Goal: Task Accomplishment & Management: Manage account settings

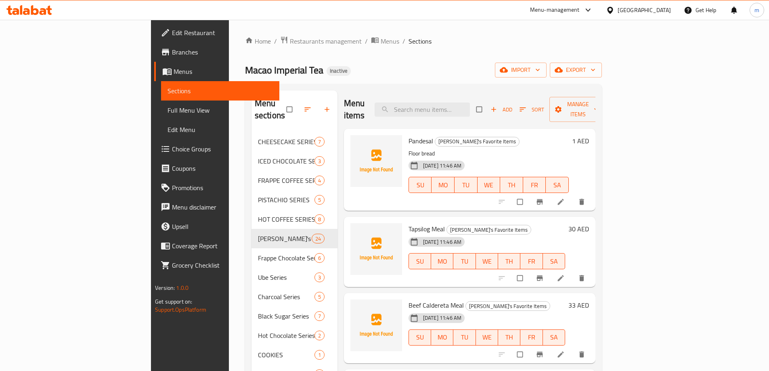
click at [290, 38] on span "Restaurants management" at bounding box center [326, 41] width 72 height 10
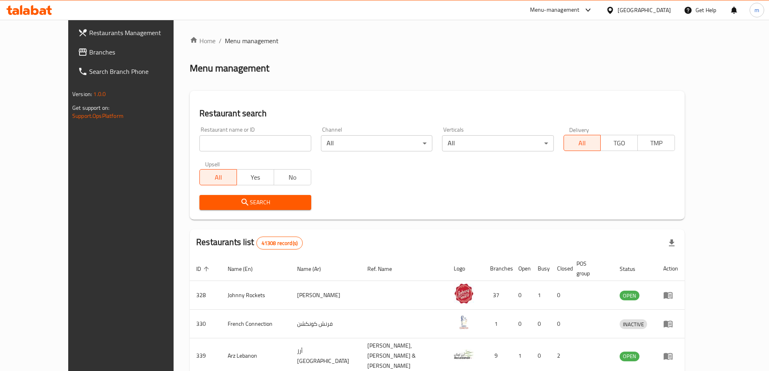
click at [84, 59] on link "Branches" at bounding box center [133, 51] width 125 height 19
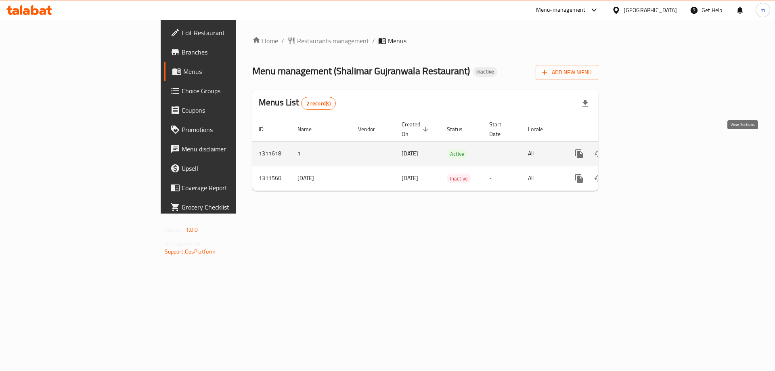
click at [643, 149] on icon "enhanced table" at bounding box center [638, 154] width 10 height 10
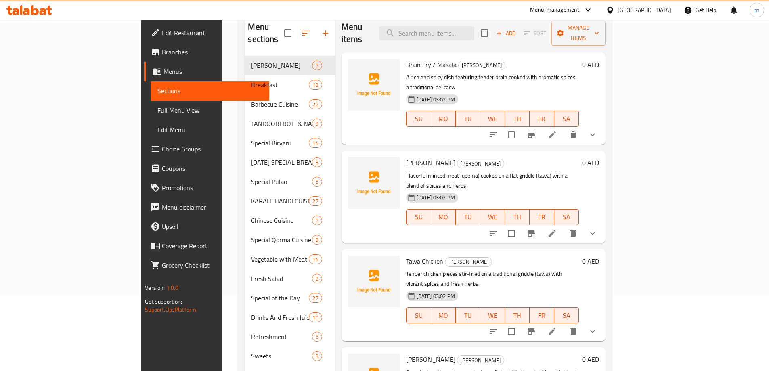
scroll to position [32, 0]
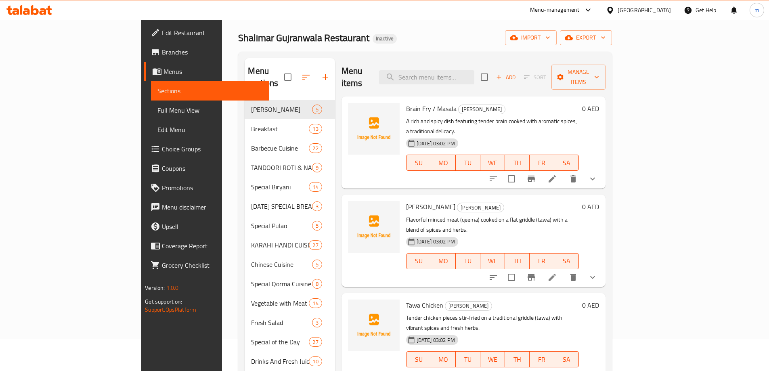
click at [158, 108] on span "Full Menu View" at bounding box center [210, 110] width 105 height 10
click at [164, 74] on span "Menus" at bounding box center [213, 72] width 99 height 10
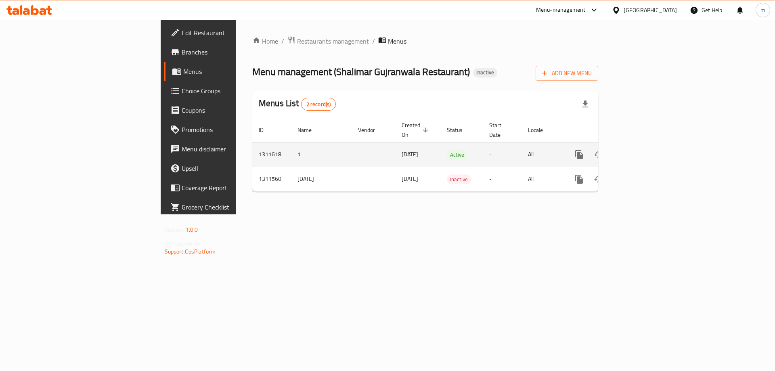
click at [647, 145] on link "enhanced table" at bounding box center [637, 154] width 19 height 19
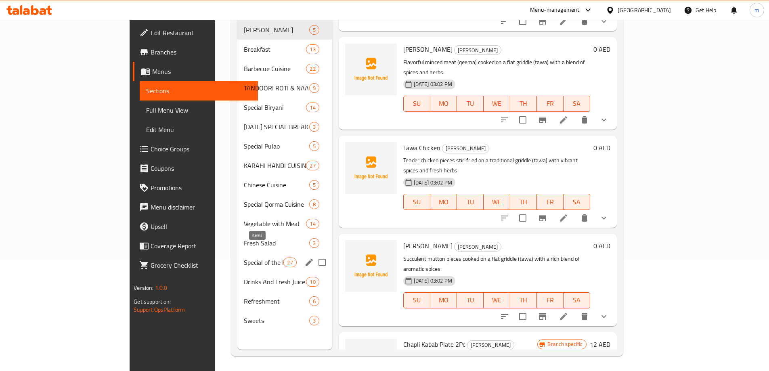
scroll to position [113, 0]
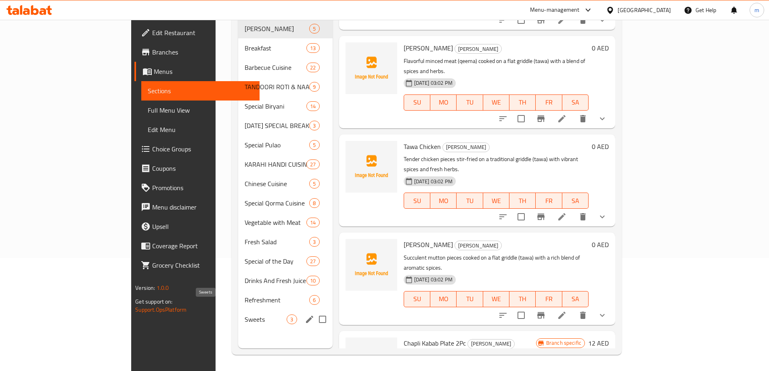
click at [245, 315] on span "Sweets" at bounding box center [266, 320] width 42 height 10
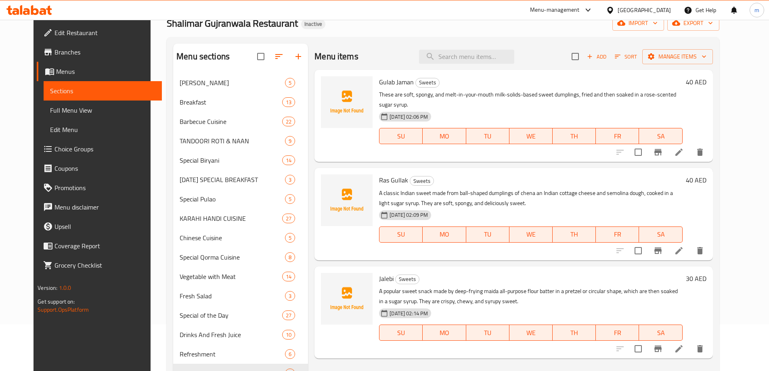
scroll to position [32, 0]
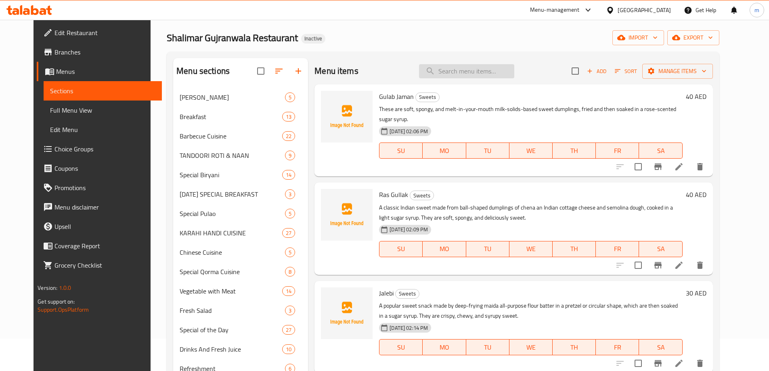
drag, startPoint x: 459, startPoint y: 65, endPoint x: 471, endPoint y: 76, distance: 16.0
click at [460, 65] on input "search" at bounding box center [466, 71] width 95 height 14
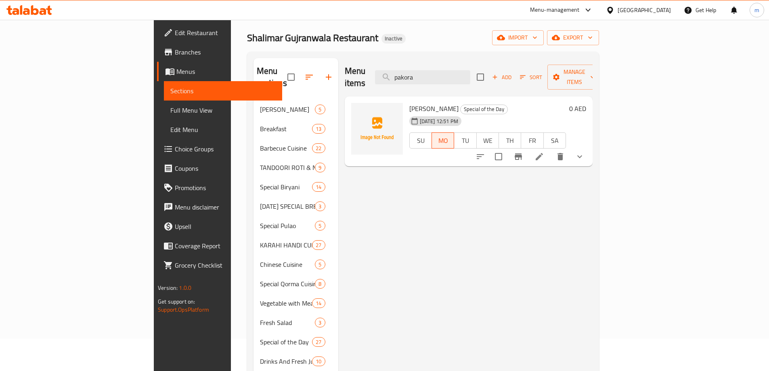
type input "pakora"
click at [484, 63] on div "Menu items pakora Add Sort Manage items" at bounding box center [469, 77] width 248 height 38
click at [471, 70] on input "pakora" at bounding box center [422, 77] width 95 height 14
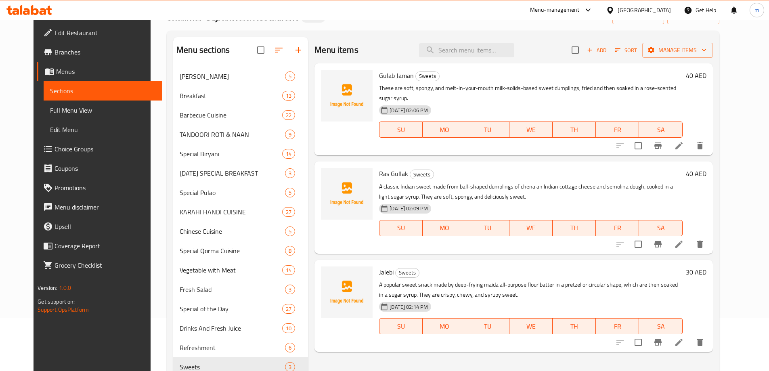
scroll to position [73, 0]
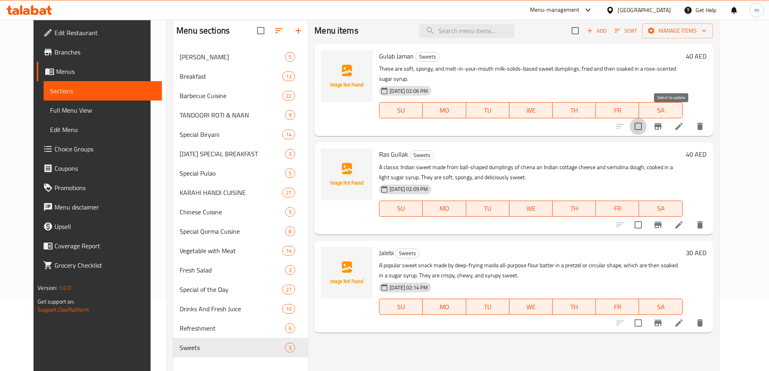
click at [647, 118] on input "checkbox" at bounding box center [638, 126] width 17 height 17
checkbox input "true"
click at [647, 216] on input "checkbox" at bounding box center [638, 224] width 17 height 17
checkbox input "true"
click at [647, 317] on input "checkbox" at bounding box center [638, 323] width 17 height 17
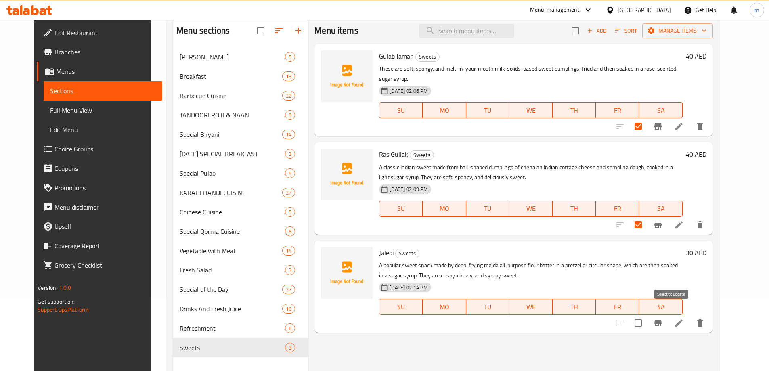
checkbox input "true"
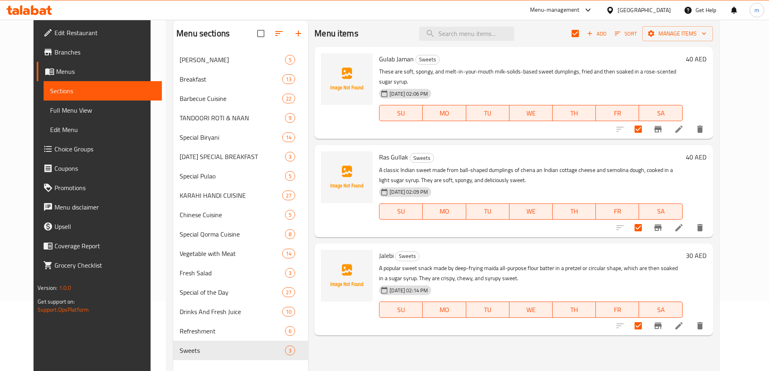
scroll to position [0, 0]
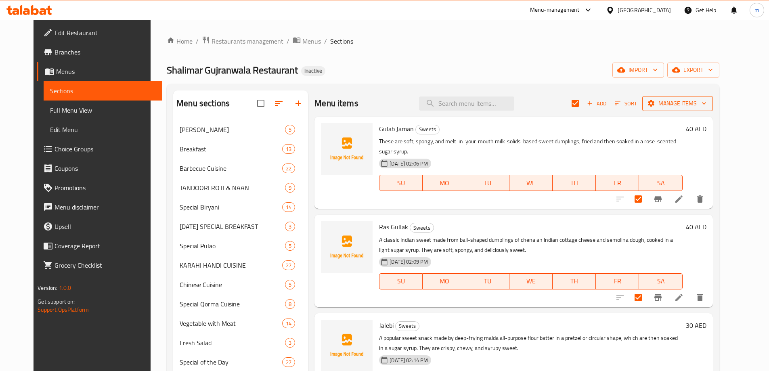
click at [707, 103] on span "Manage items" at bounding box center [678, 104] width 58 height 10
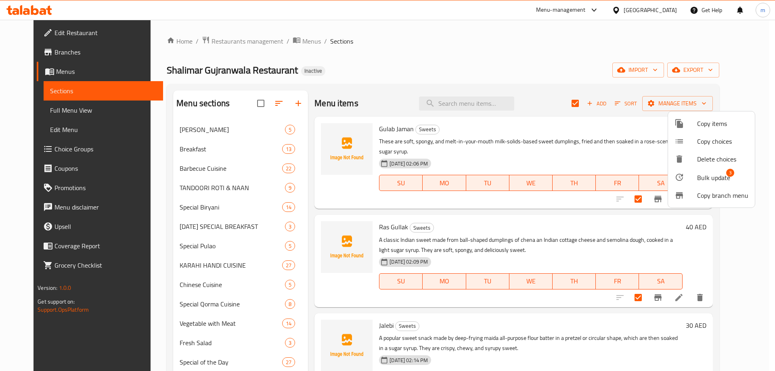
click at [727, 177] on span "Bulk update" at bounding box center [714, 178] width 33 height 10
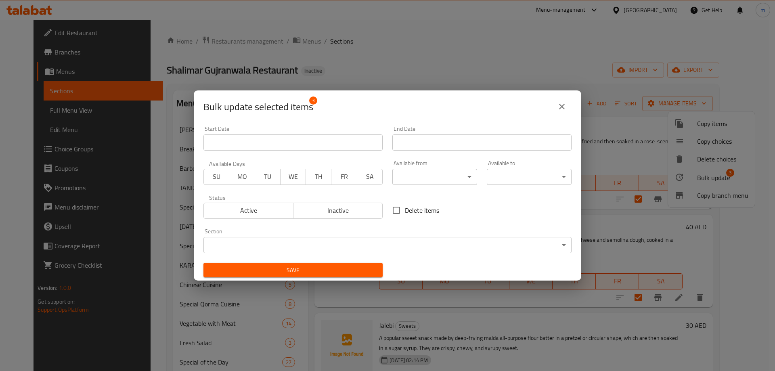
click at [460, 177] on body "​ Menu-management [GEOGRAPHIC_DATA] Get Help m Edit Restaurant Branches Menus S…" at bounding box center [387, 195] width 775 height 351
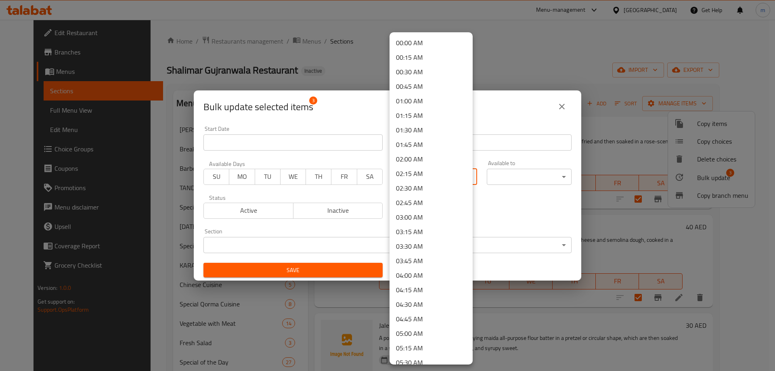
click at [504, 100] on div at bounding box center [387, 185] width 775 height 371
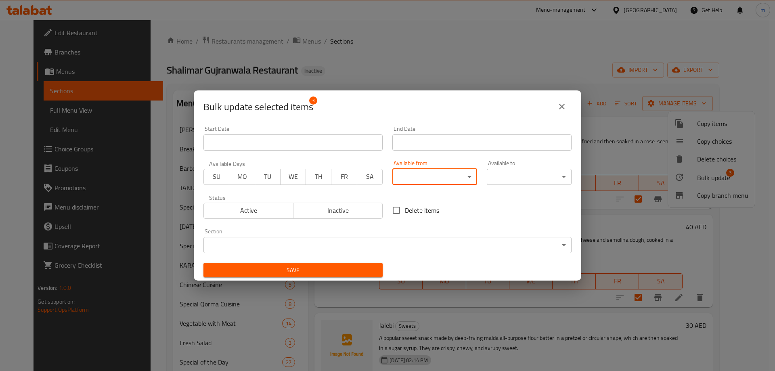
click at [560, 111] on icon "close" at bounding box center [562, 107] width 10 height 10
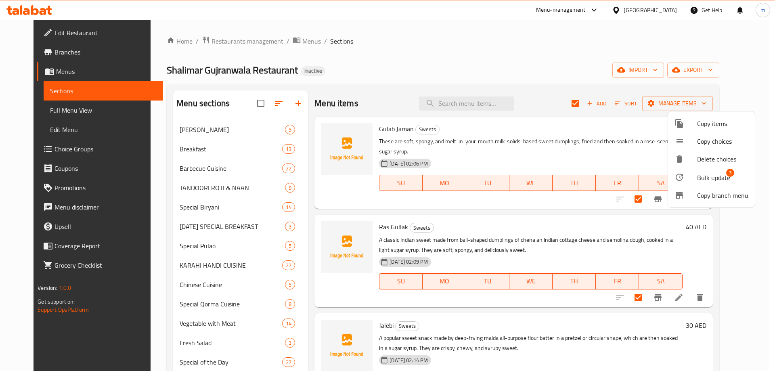
click at [545, 60] on div at bounding box center [387, 185] width 775 height 371
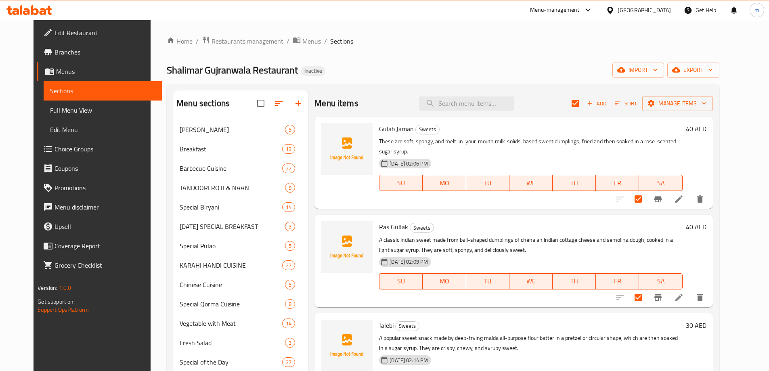
click at [647, 191] on input "checkbox" at bounding box center [638, 199] width 17 height 17
checkbox input "false"
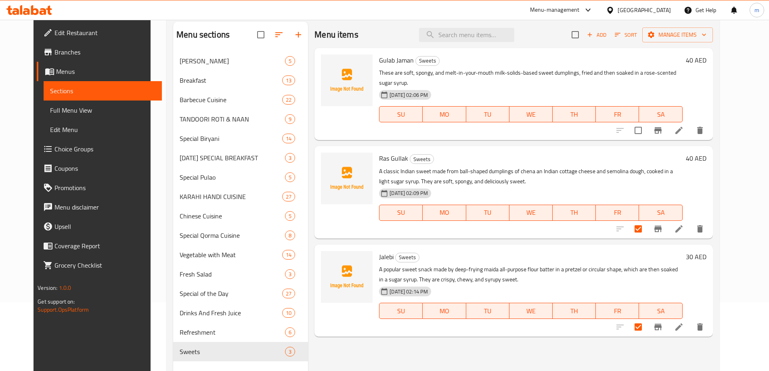
scroll to position [113, 0]
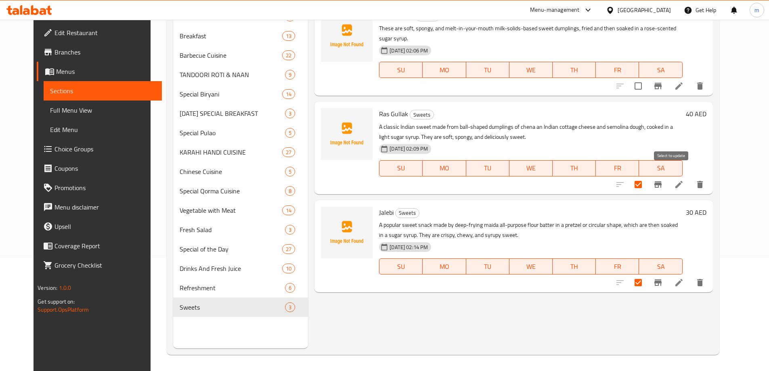
click at [647, 176] on input "checkbox" at bounding box center [638, 184] width 17 height 17
checkbox input "false"
click at [647, 275] on input "checkbox" at bounding box center [638, 282] width 17 height 17
checkbox input "false"
click at [507, 333] on div "Menu items Add Sort Manage items Gulab Jaman Sweets These are soft, spongy, and…" at bounding box center [510, 162] width 405 height 371
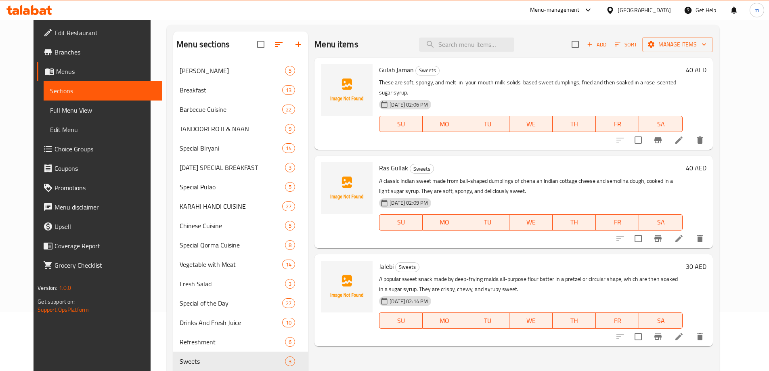
scroll to position [0, 0]
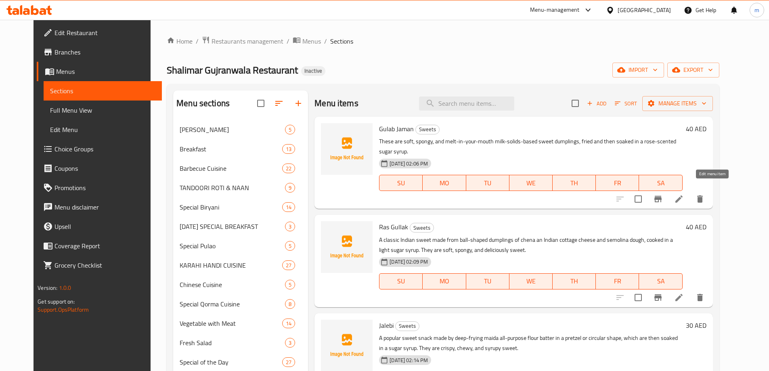
click at [684, 194] on icon at bounding box center [679, 199] width 10 height 10
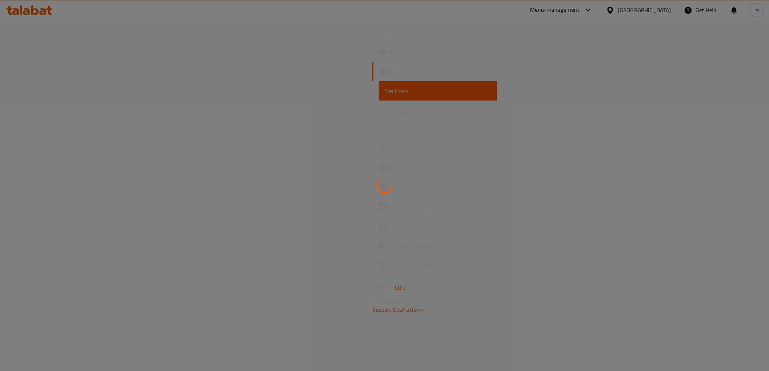
click at [710, 188] on div at bounding box center [384, 185] width 769 height 371
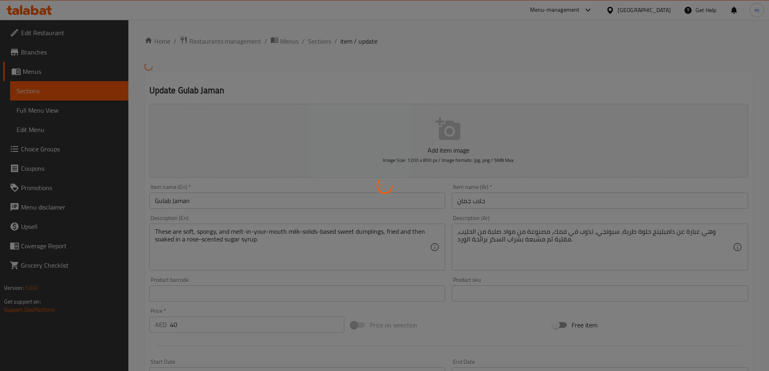
click at [347, 258] on div at bounding box center [384, 185] width 769 height 371
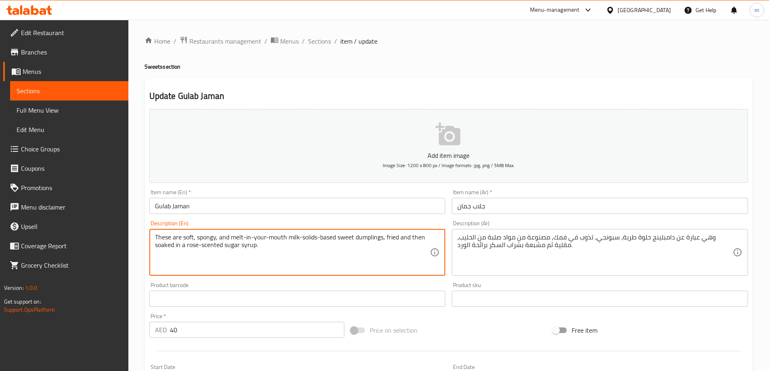
click at [347, 258] on textarea "These are soft, spongy, and melt-in-your-mouth milk-solids-based sweet dumpling…" at bounding box center [292, 252] width 275 height 38
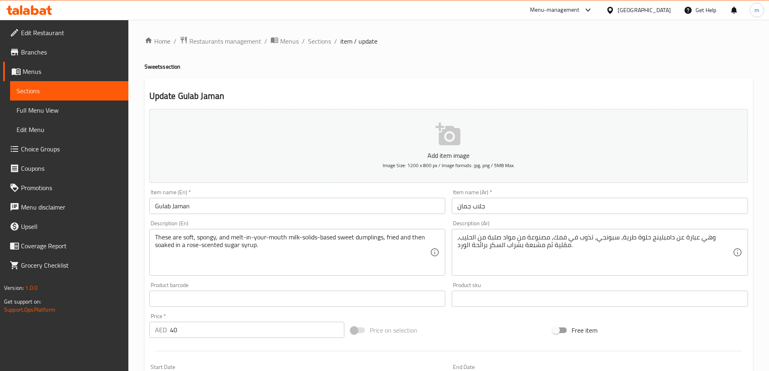
click at [390, 244] on textarea "These are soft, spongy, and melt-in-your-mouth milk-solids-based sweet dumpling…" at bounding box center [292, 252] width 275 height 38
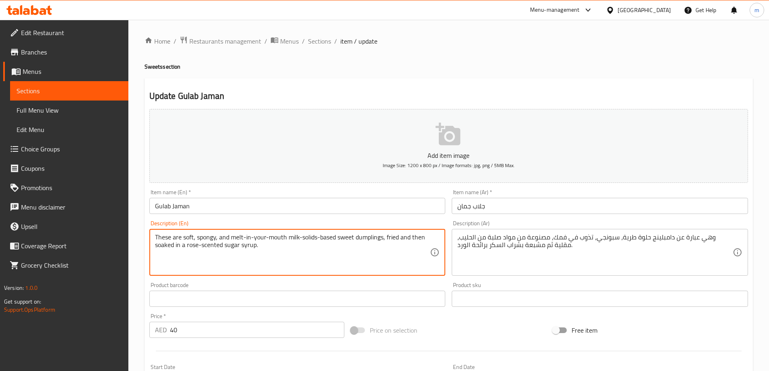
click at [390, 244] on textarea "These are soft, spongy, and melt-in-your-mouth milk-solids-based sweet dumpling…" at bounding box center [292, 252] width 275 height 38
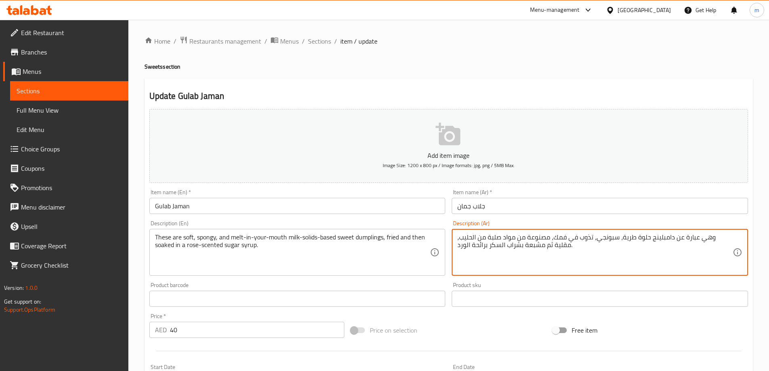
click at [484, 253] on textarea "وهي عبارة عن دامبلينج حلوة طرية، سبونجي، تذوب في فمك، مصنوعة من مواد صلبة من ال…" at bounding box center [595, 252] width 275 height 38
click at [596, 250] on textarea "وهي عبارة عن دامبلينج حلوة طرية، سبونجي، تذوب في فمك، مصنوعة من مواد صلبة من ال…" at bounding box center [595, 252] width 275 height 38
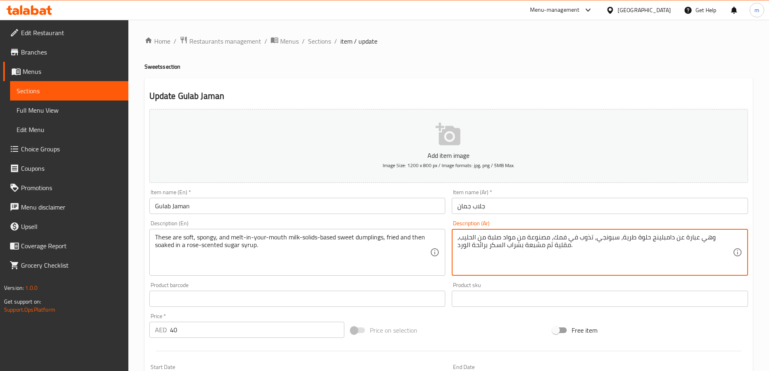
click at [351, 251] on textarea "These are soft, spongy, and melt-in-your-mouth milk-solids-based sweet dumpling…" at bounding box center [292, 252] width 275 height 38
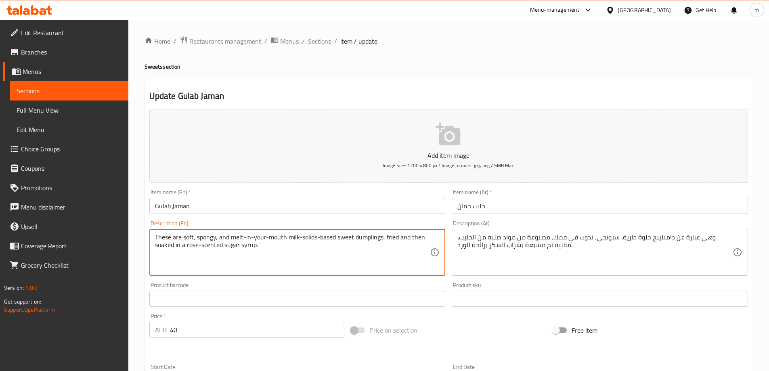
click at [351, 251] on textarea "These are soft, spongy, and melt-in-your-mouth milk-solids-based sweet dumpling…" at bounding box center [292, 252] width 275 height 38
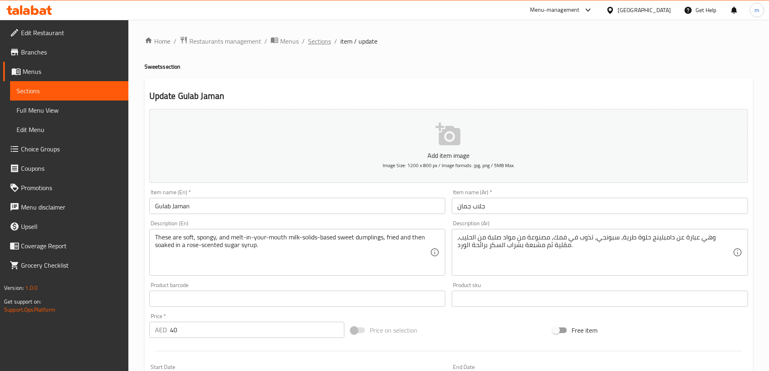
click at [309, 44] on span "Sections" at bounding box center [319, 41] width 23 height 10
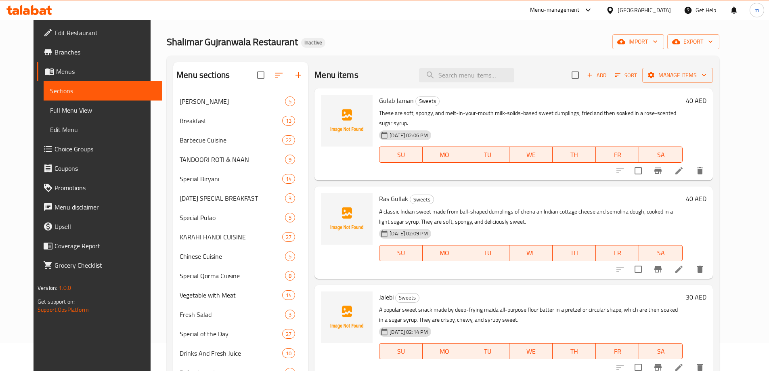
scroll to position [81, 0]
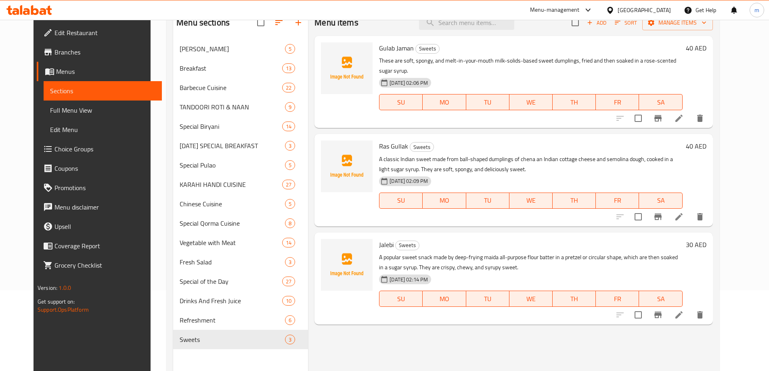
click at [684, 212] on icon at bounding box center [679, 217] width 10 height 10
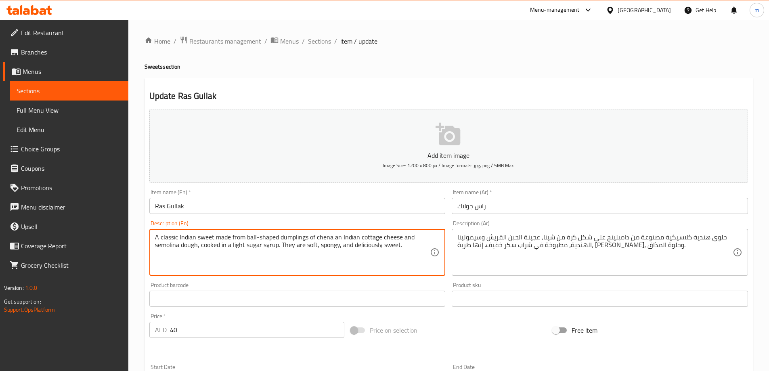
click at [334, 237] on textarea "A classic Indian sweet made from ball-shaped dumplings of chena an Indian cotta…" at bounding box center [292, 252] width 275 height 38
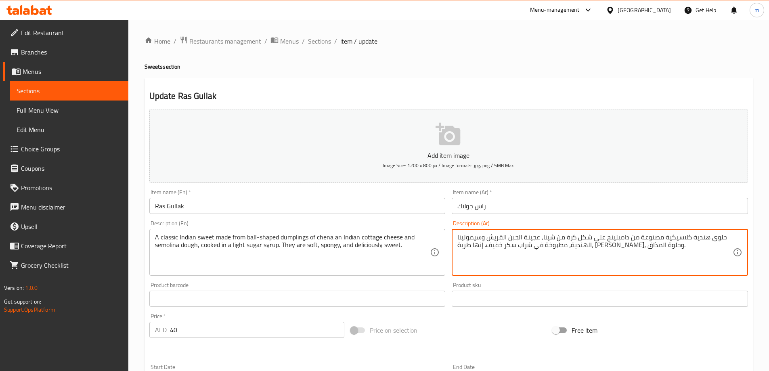
click at [589, 249] on textarea "حلوى هندية كلاسيكية مصنوعة من دامبلينج على شكل كرة من شينا، عجينة الجبن القريش …" at bounding box center [595, 252] width 275 height 38
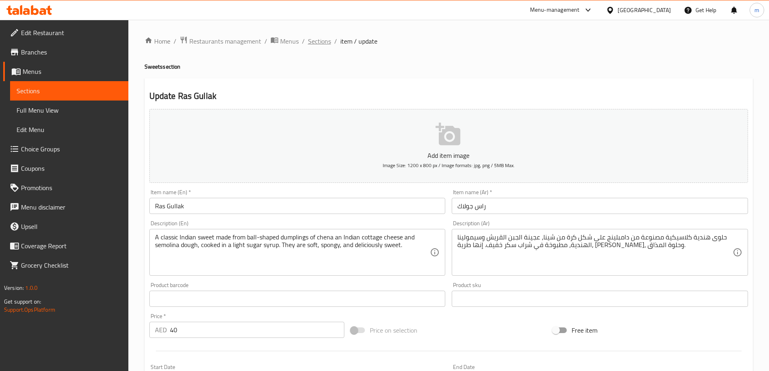
click at [313, 42] on span "Sections" at bounding box center [319, 41] width 23 height 10
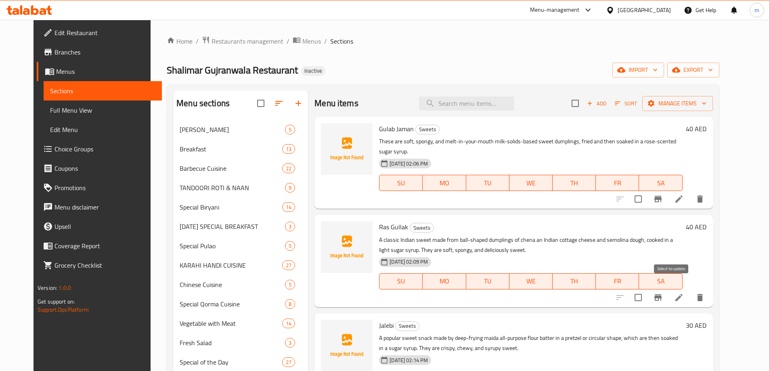
scroll to position [40, 0]
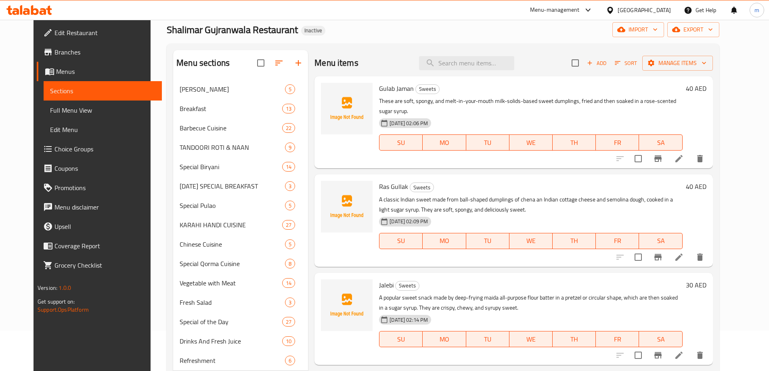
click at [684, 351] on icon at bounding box center [679, 356] width 10 height 10
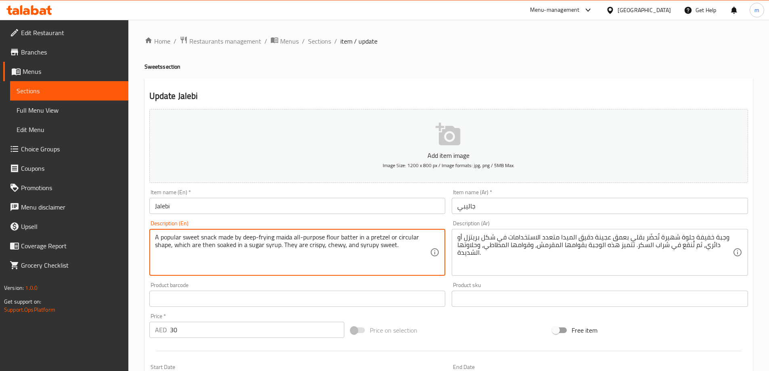
click at [340, 241] on textarea "A popular sweet snack made by deep-frying maida all-purpose flour batter in a p…" at bounding box center [292, 252] width 275 height 38
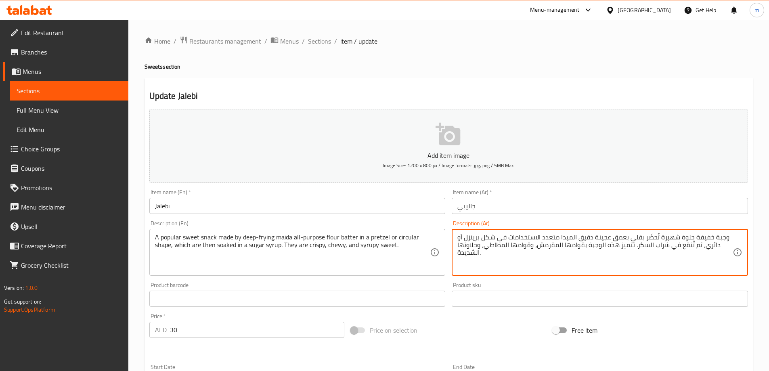
click at [660, 254] on textarea "وجبة خفيفة حلوة شهيرة تُحضّر بقلي بعمق عجينة دقيق الميدا متعدد الاستخدامات في ش…" at bounding box center [595, 252] width 275 height 38
